Goal: Find specific page/section: Find specific page/section

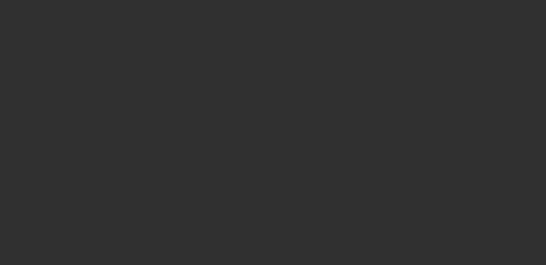
select select "10"
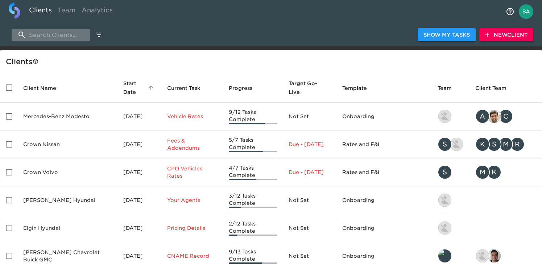
click at [33, 37] on input "search" at bounding box center [51, 35] width 78 height 13
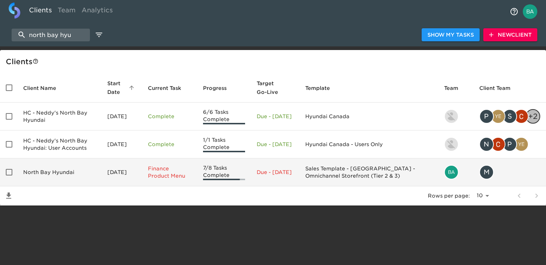
type input "north bay hyu"
click at [56, 173] on td "North Bay Hyundai" at bounding box center [59, 172] width 84 height 28
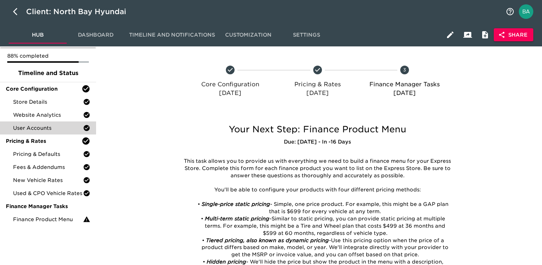
scroll to position [39, 0]
